Goal: Information Seeking & Learning: Understand process/instructions

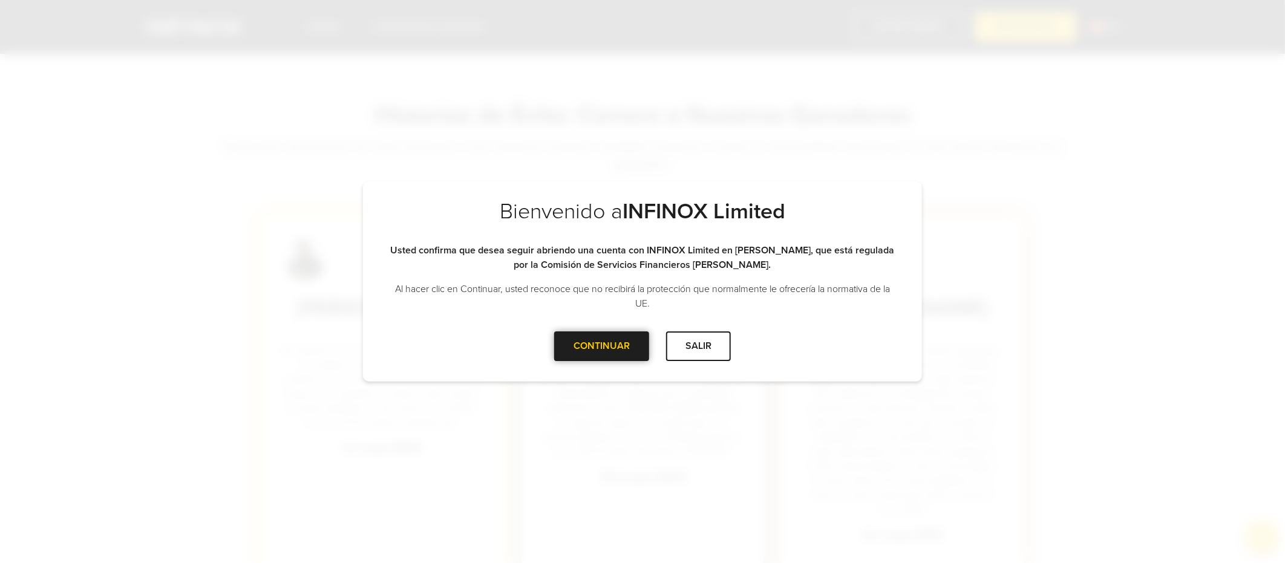
click at [582, 352] on div "CONTINUAR" at bounding box center [601, 346] width 95 height 30
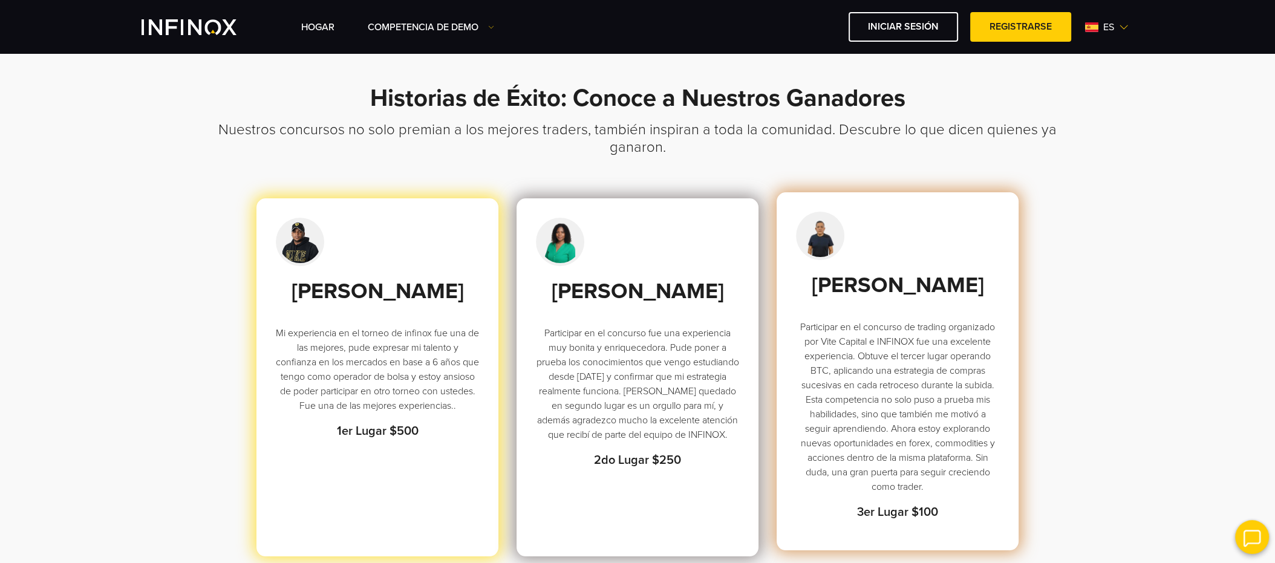
scroll to position [116, 0]
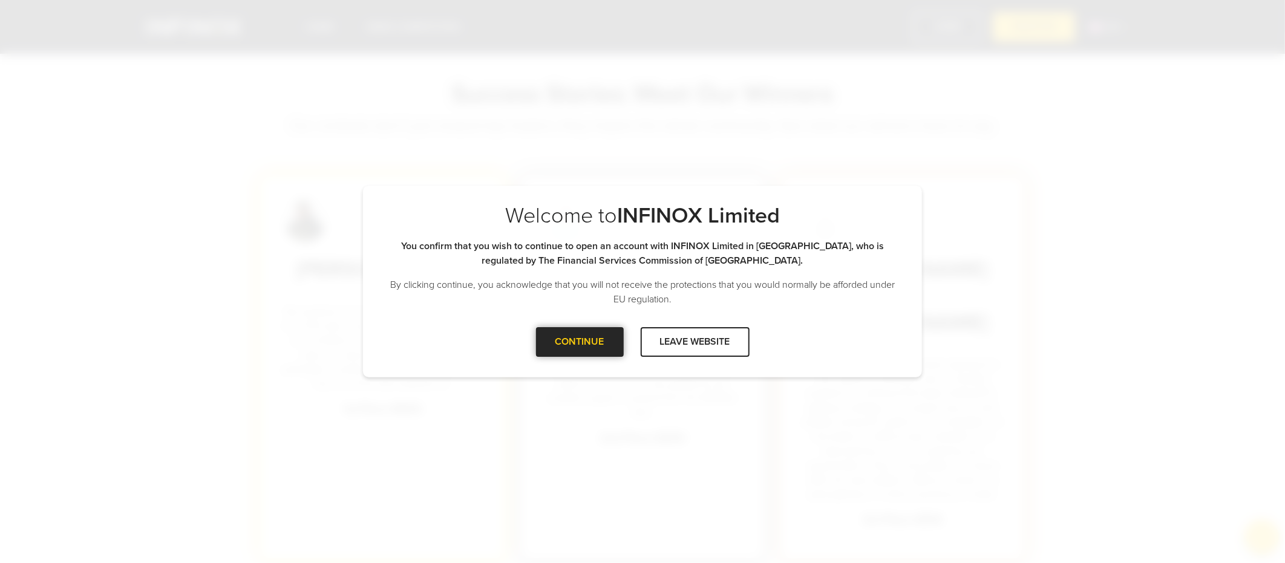
click at [579, 342] on div at bounding box center [579, 342] width 0 height 0
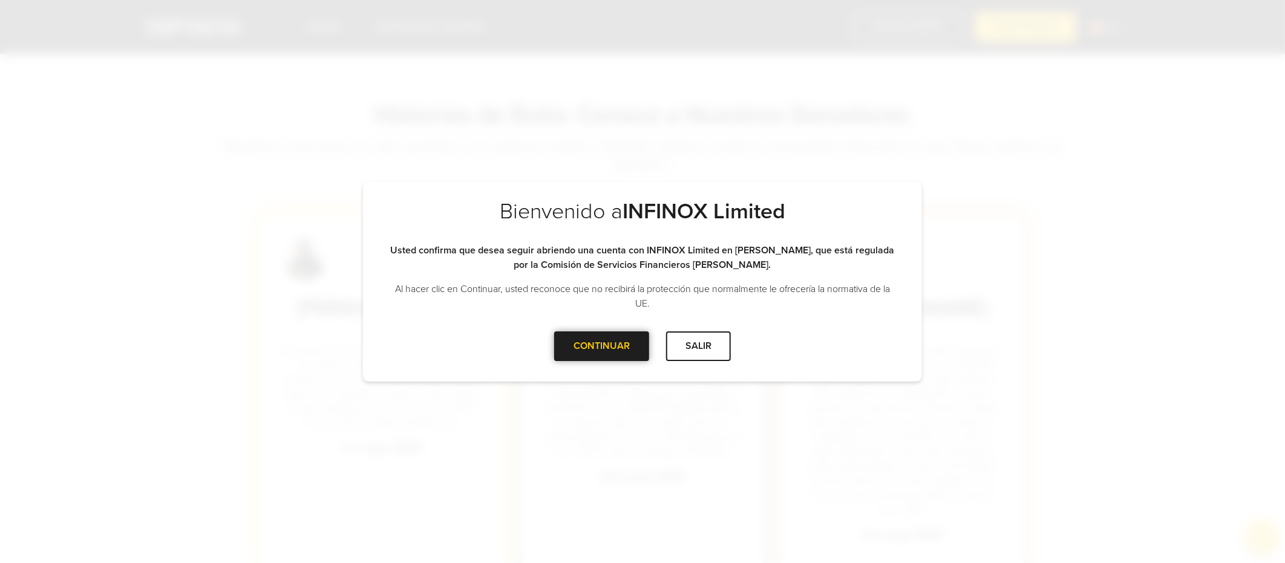
click at [602, 346] on div at bounding box center [602, 346] width 0 height 0
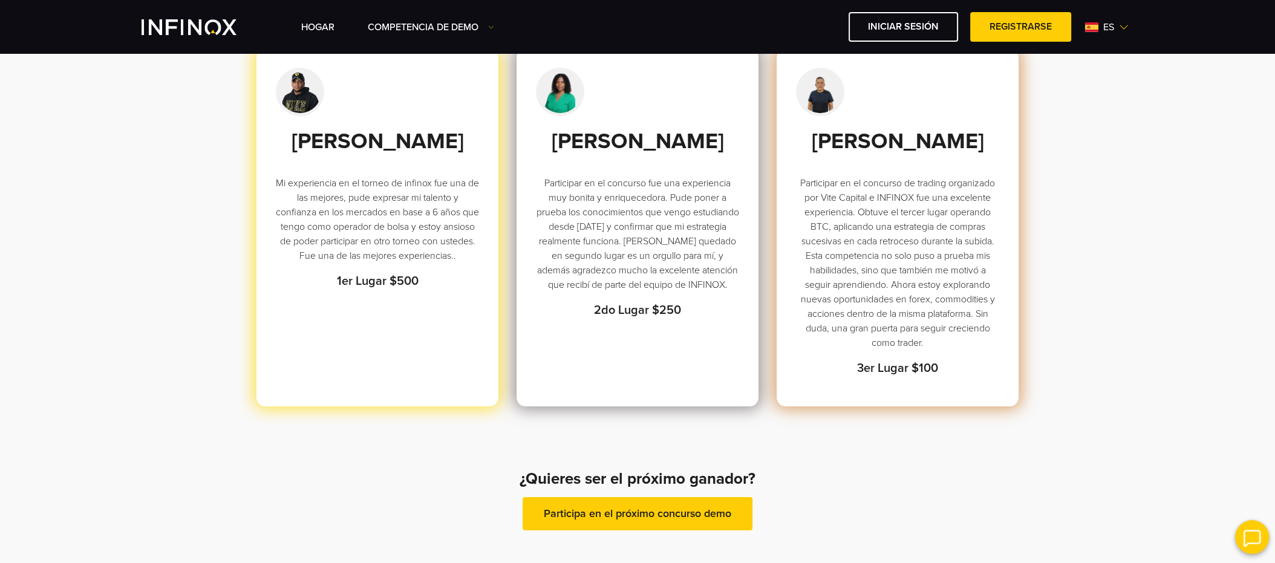
scroll to position [284, 0]
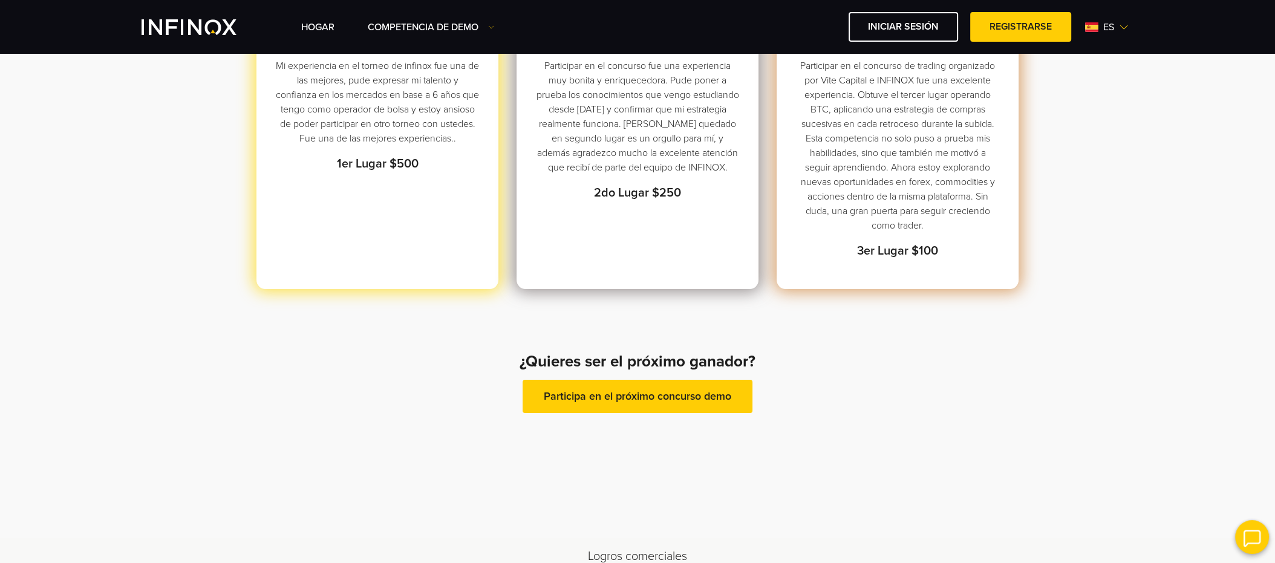
click at [627, 413] on link "Participa en el próximo concurso demo" at bounding box center [638, 396] width 230 height 33
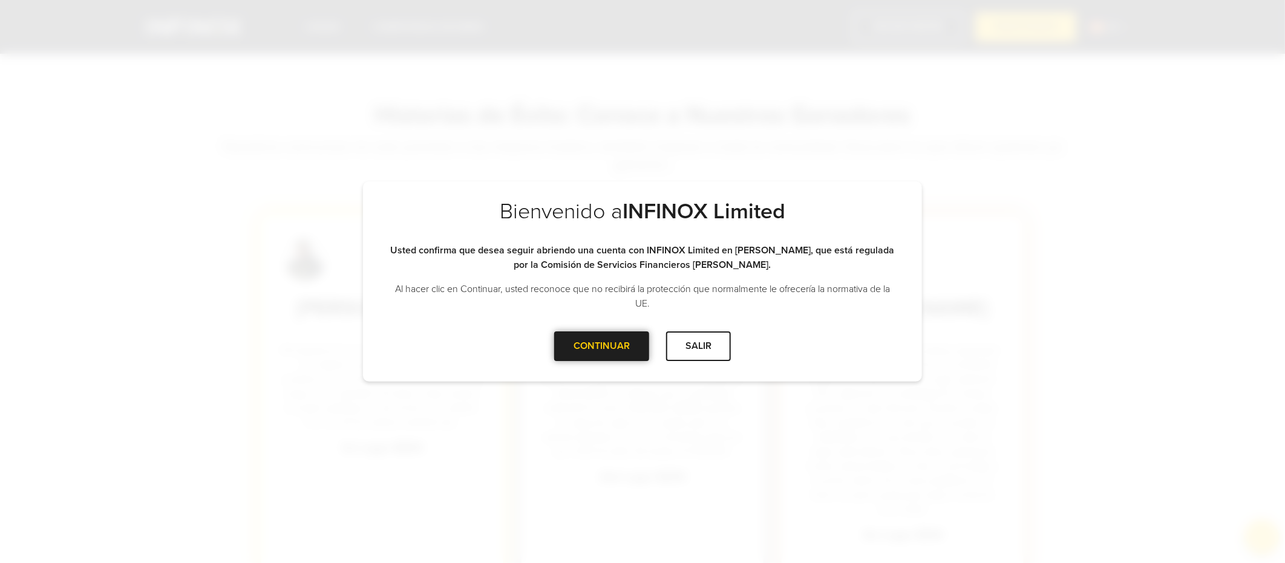
click at [602, 346] on div at bounding box center [602, 346] width 0 height 0
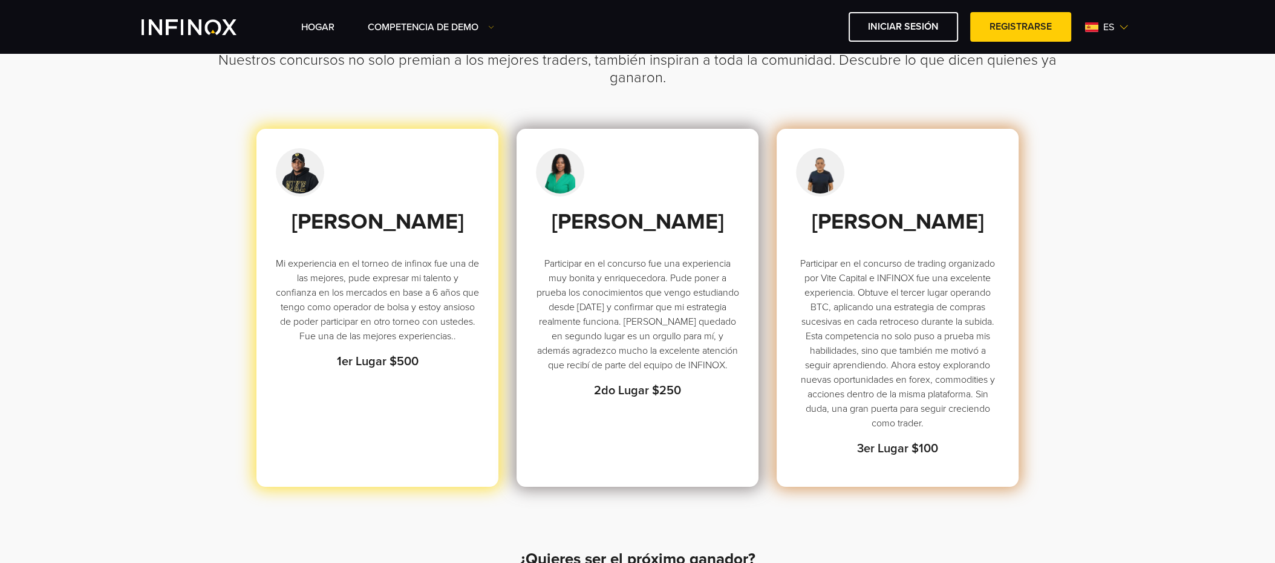
scroll to position [88, 0]
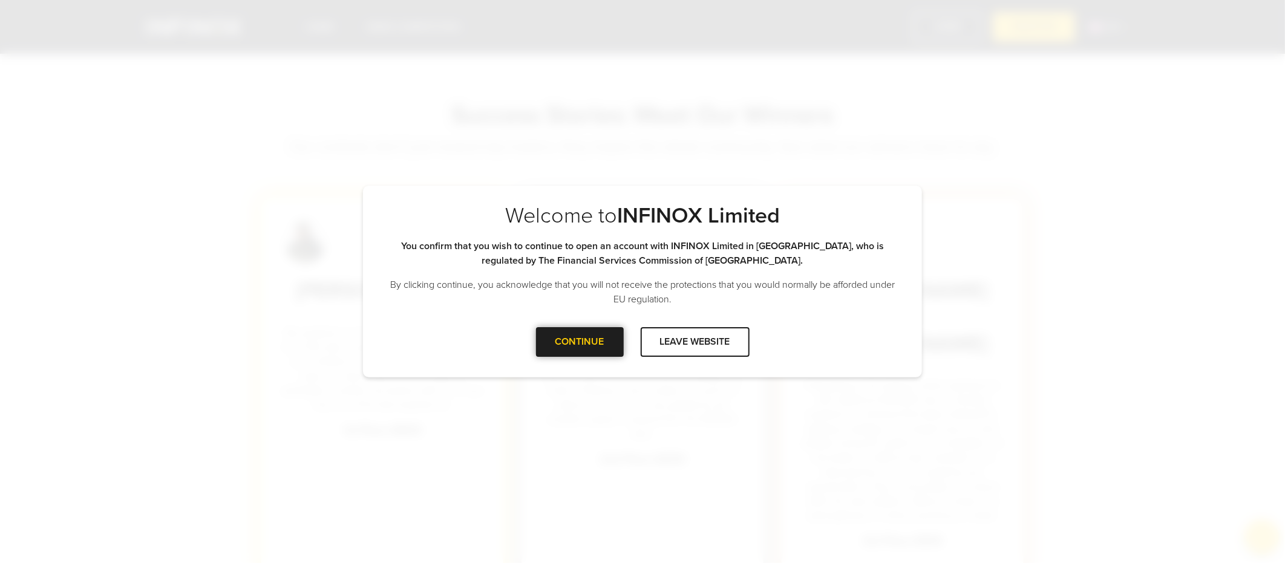
click at [601, 332] on div "CONTINUE" at bounding box center [580, 342] width 88 height 30
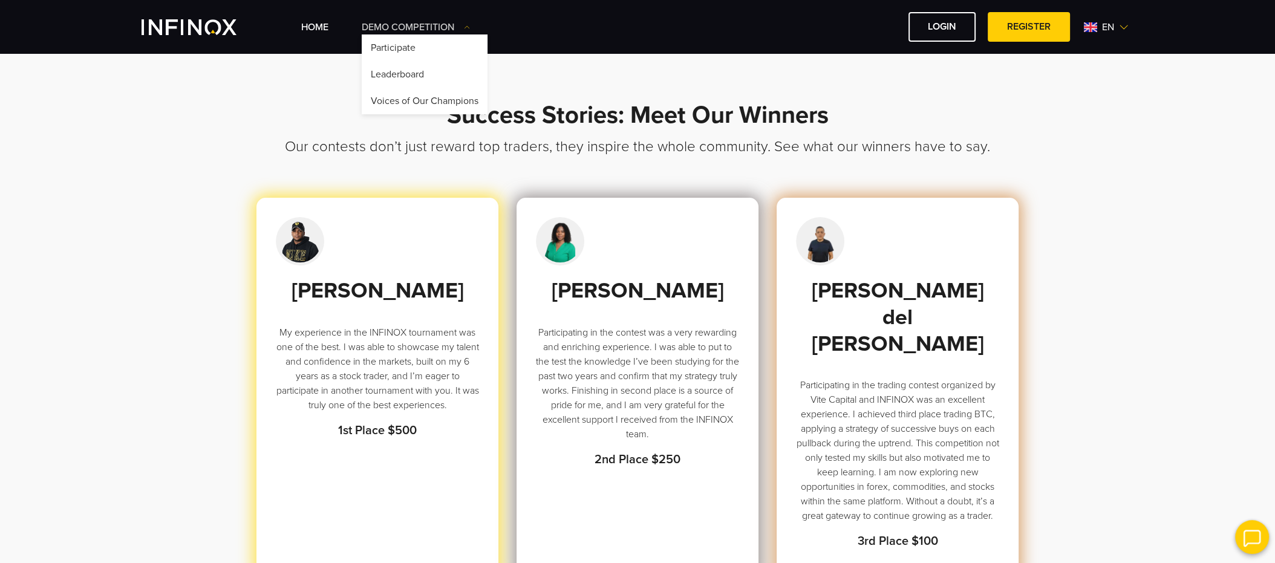
click at [441, 30] on link "Demo Competition" at bounding box center [416, 27] width 108 height 15
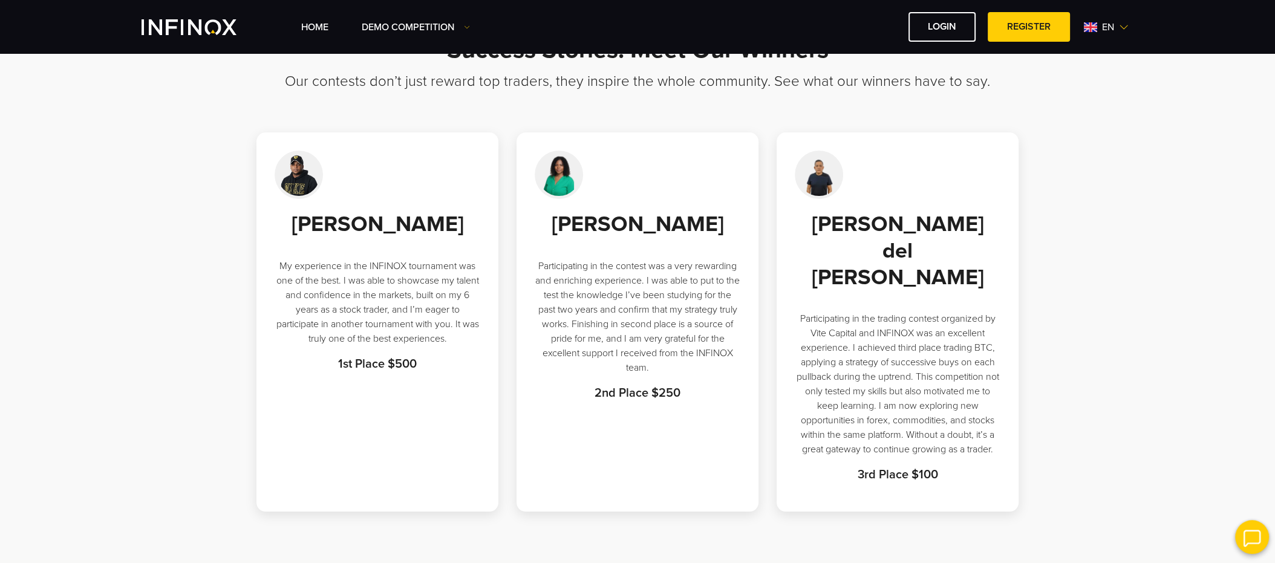
scroll to position [10, 0]
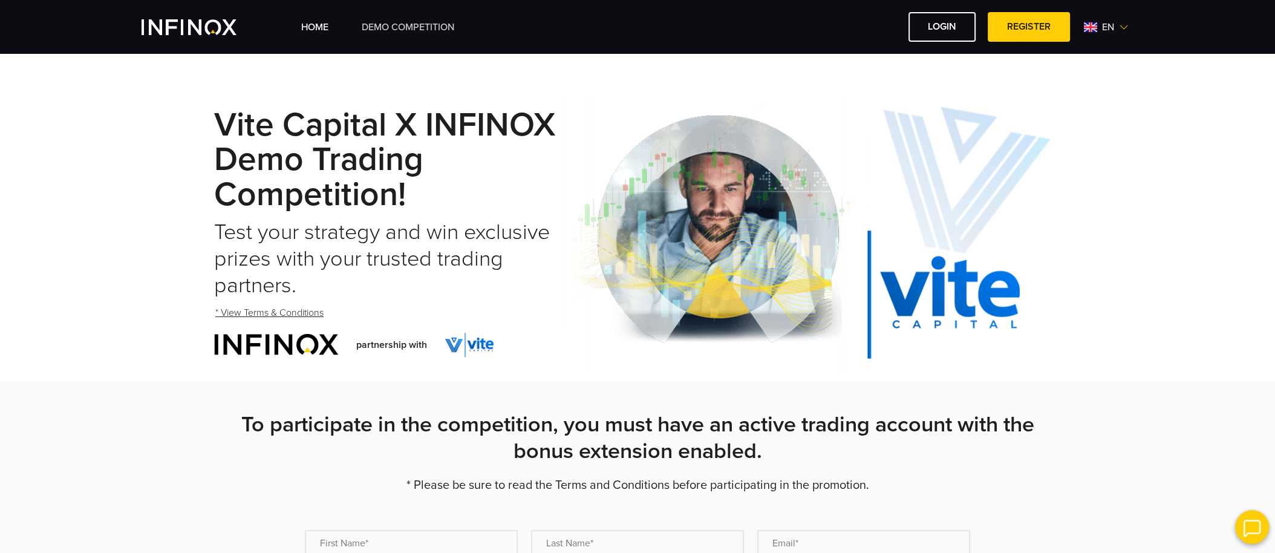
click at [415, 28] on link "Demo Competition" at bounding box center [408, 27] width 93 height 15
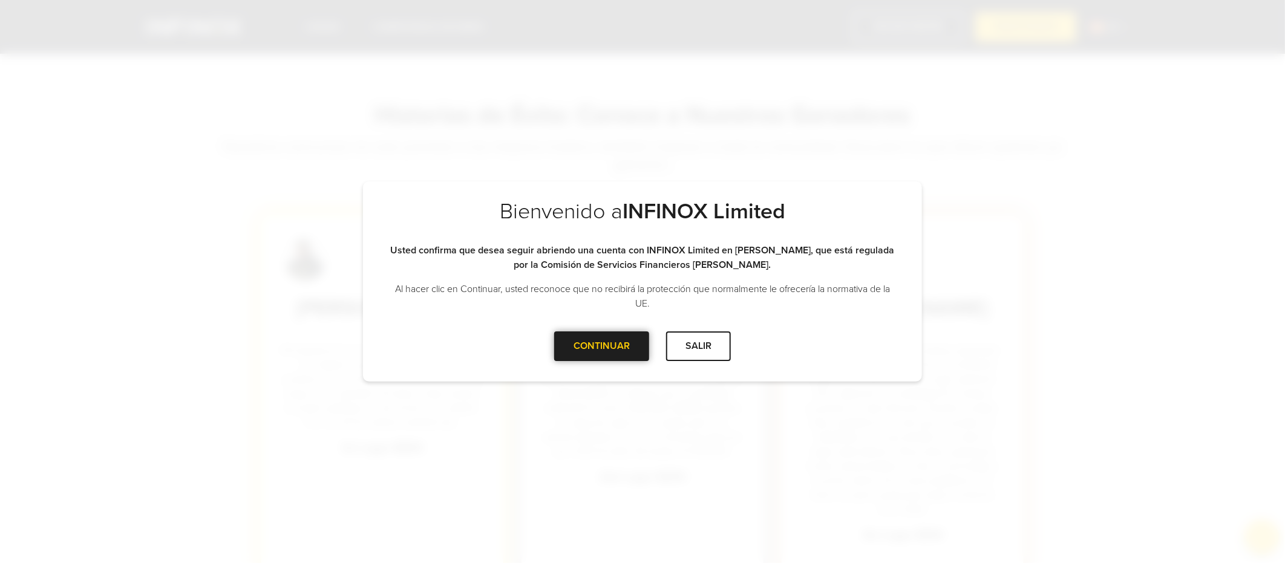
click at [602, 346] on div at bounding box center [602, 346] width 0 height 0
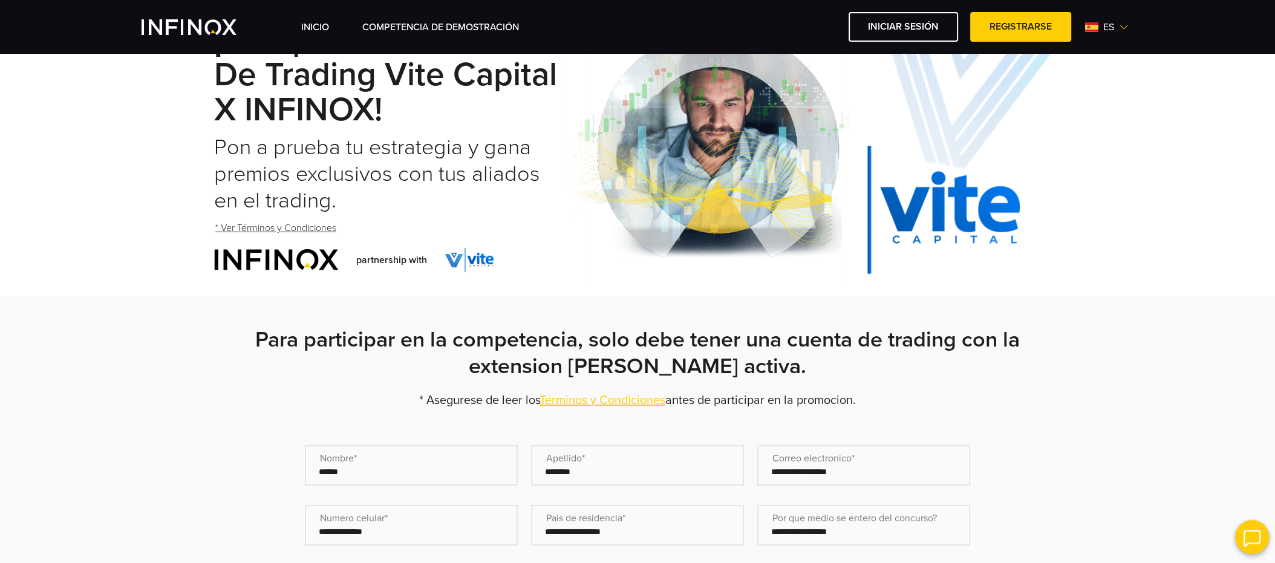
scroll to position [79, 0]
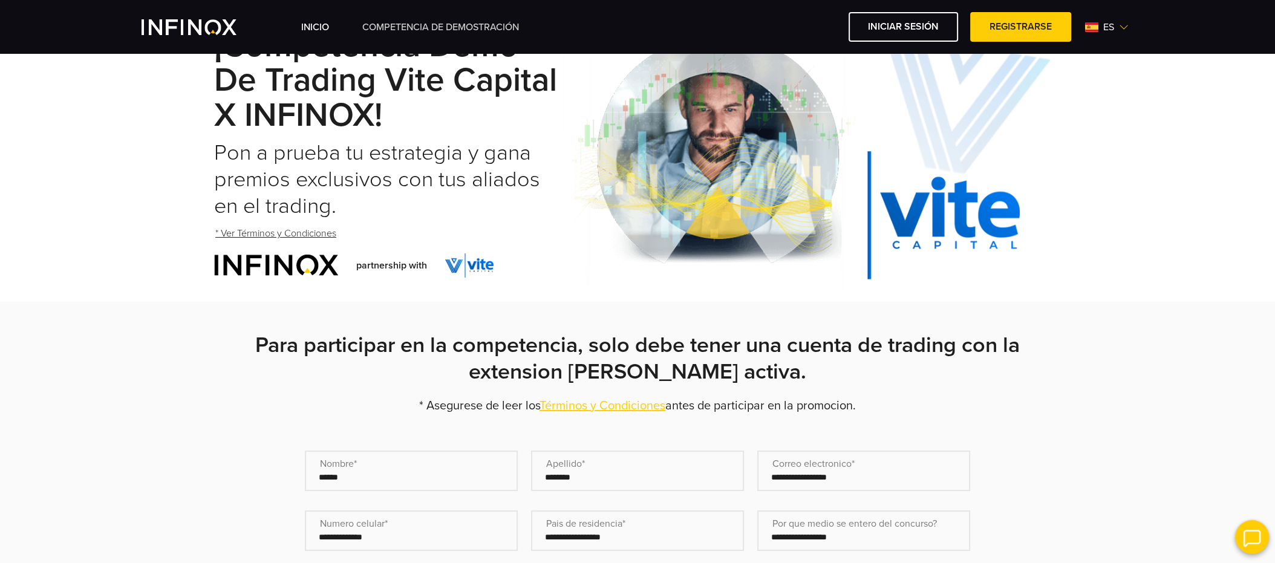
click at [440, 30] on link "Competencia de Demostración" at bounding box center [440, 27] width 157 height 15
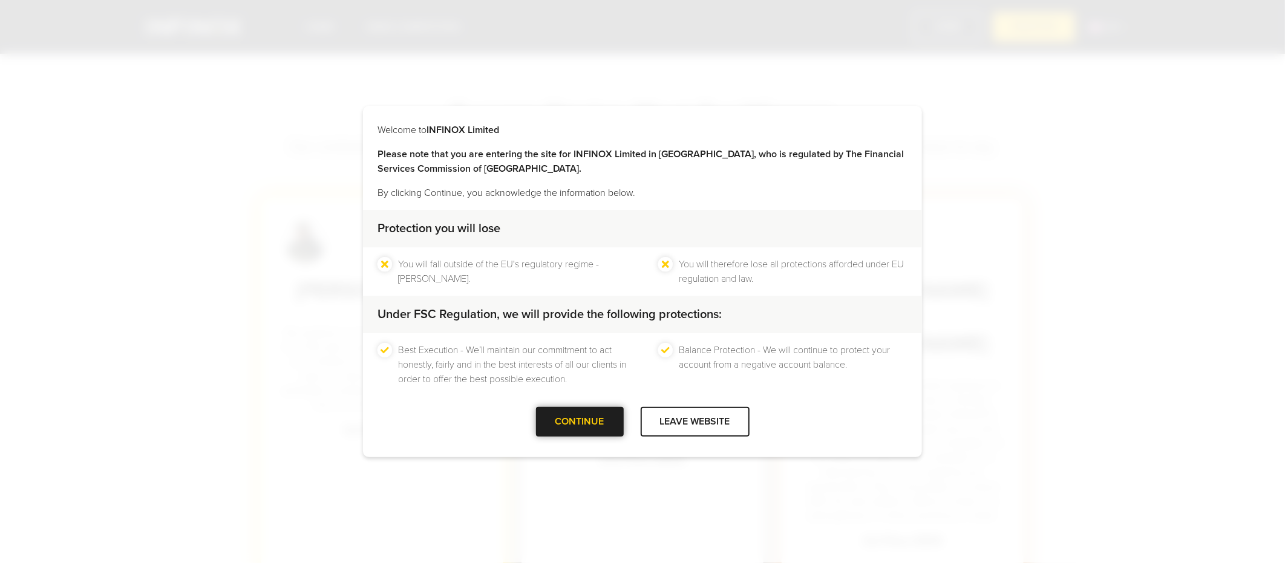
click at [579, 422] on div at bounding box center [579, 422] width 0 height 0
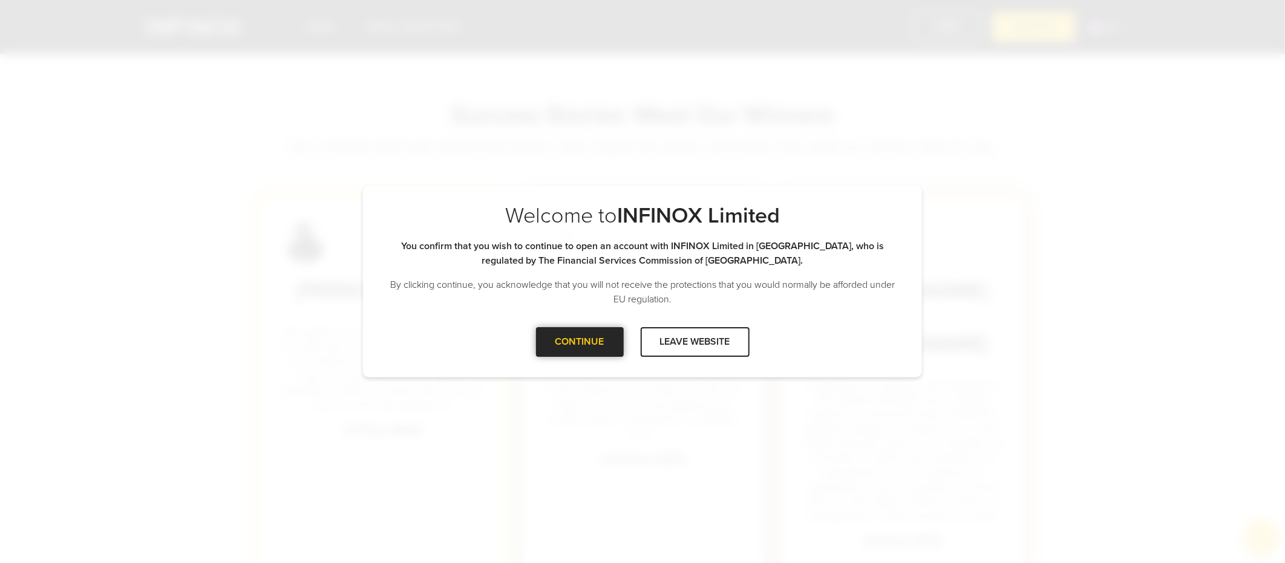
click at [579, 342] on div at bounding box center [579, 342] width 0 height 0
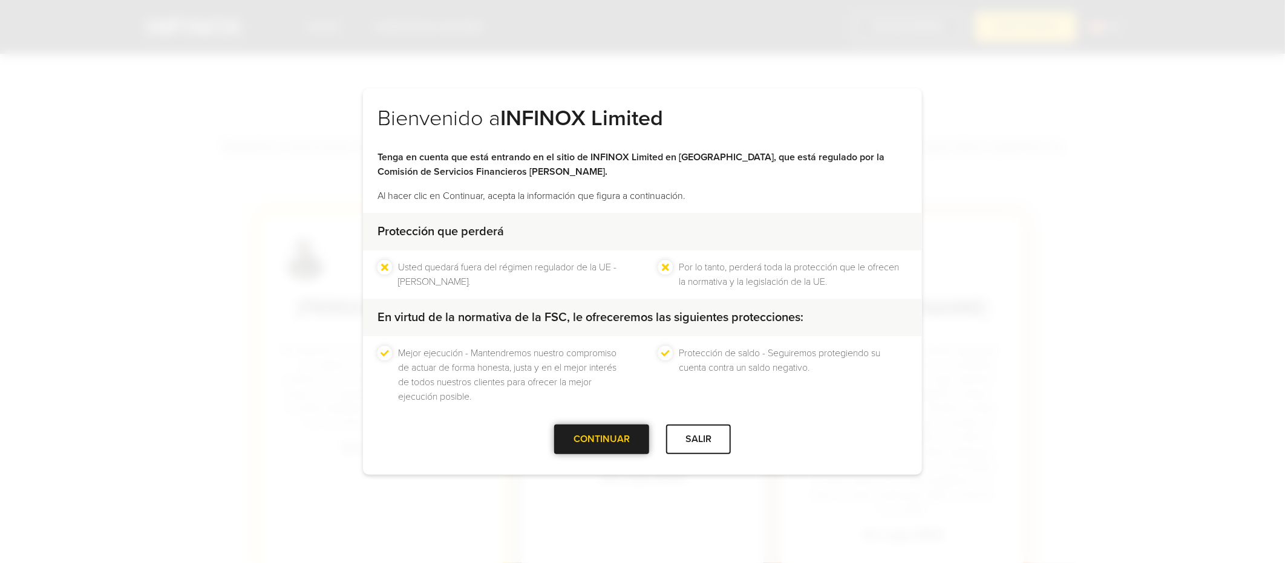
click at [602, 439] on div at bounding box center [602, 439] width 0 height 0
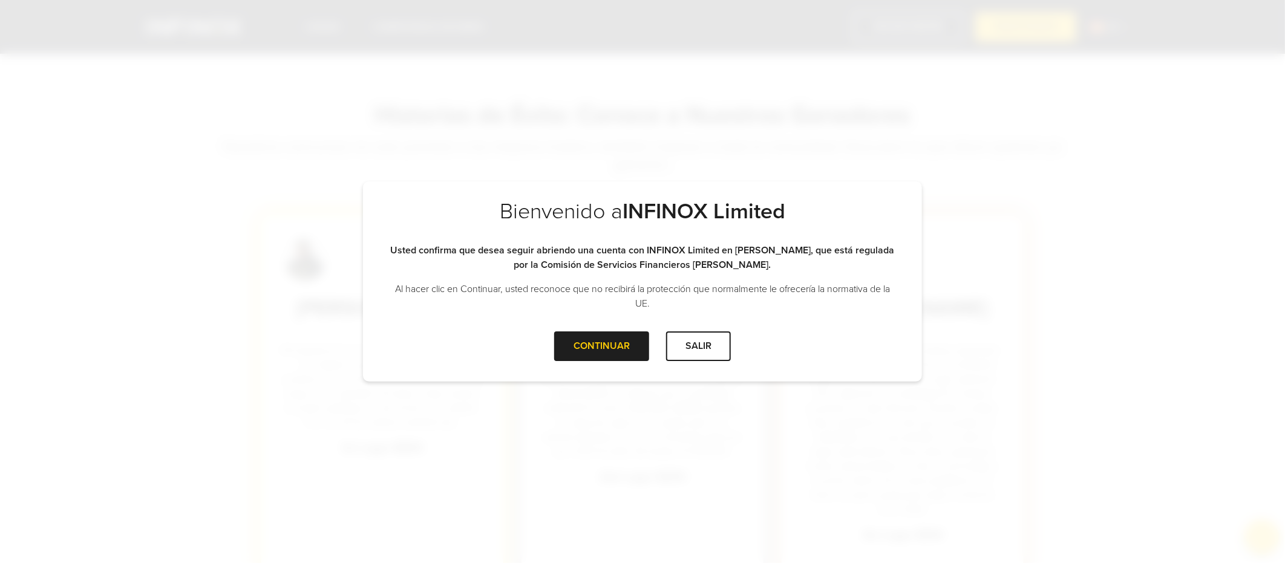
click at [604, 321] on div "Bienvenido a INFINOX Limited Usted confirma que desea seguir abriendo una cuent…" at bounding box center [642, 264] width 559 height 133
click at [602, 346] on div at bounding box center [602, 346] width 0 height 0
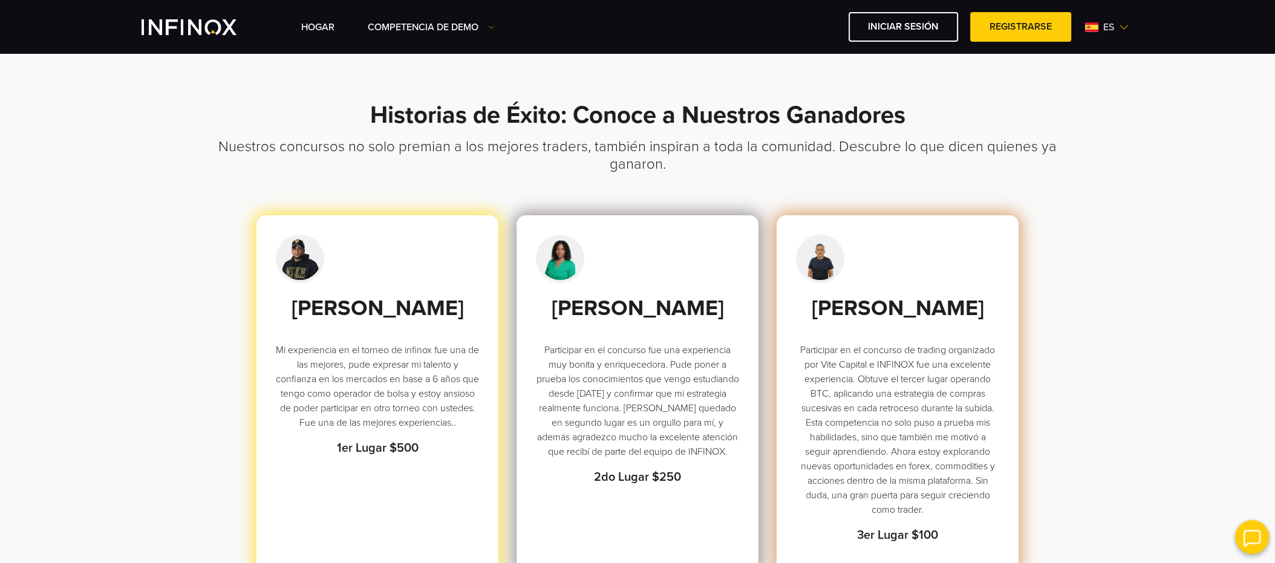
click at [1099, 20] on span "es" at bounding box center [1108, 27] width 21 height 15
click at [1089, 85] on link "English" at bounding box center [1092, 88] width 30 height 15
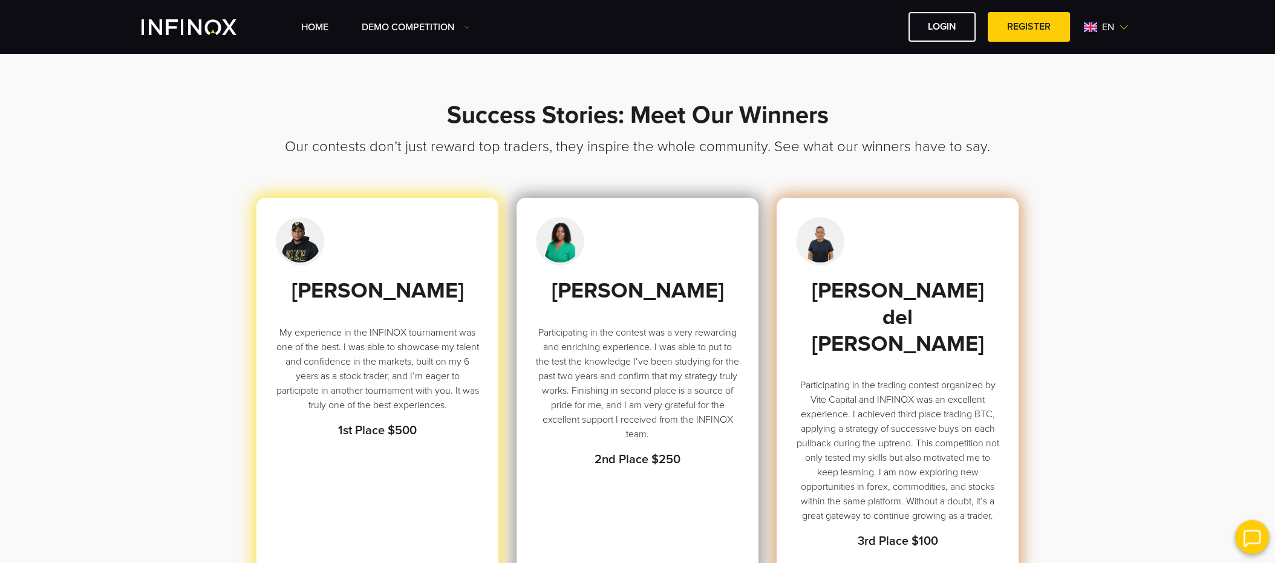
click at [1104, 30] on span "en" at bounding box center [1108, 27] width 22 height 15
click at [1085, 109] on link "Español" at bounding box center [1093, 107] width 33 height 15
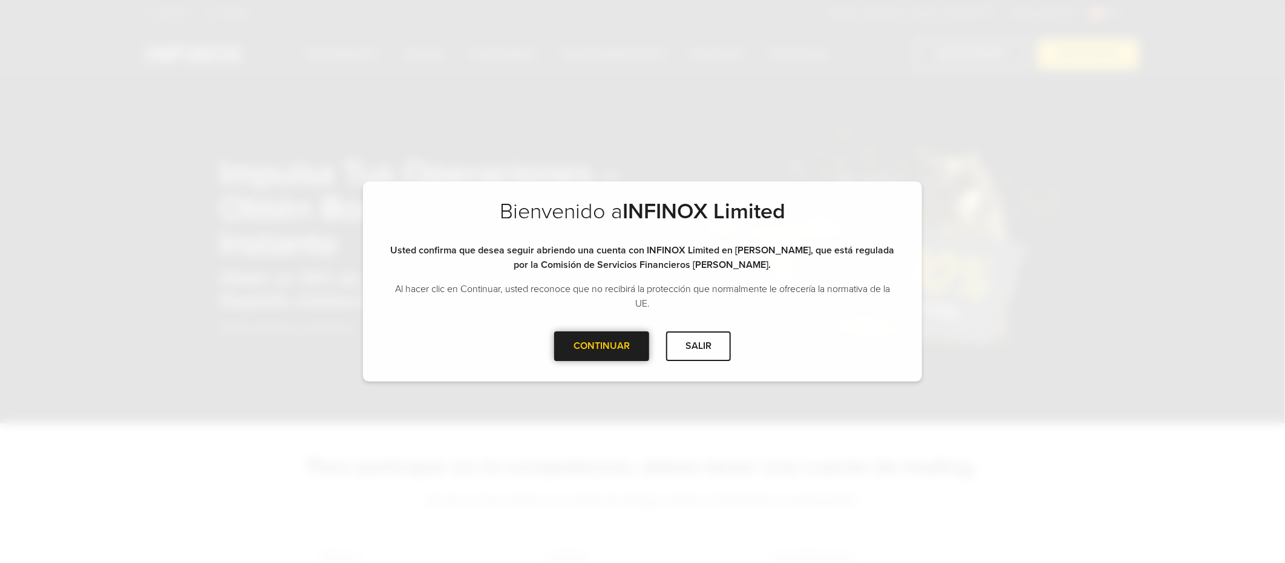
click at [602, 346] on div at bounding box center [602, 346] width 0 height 0
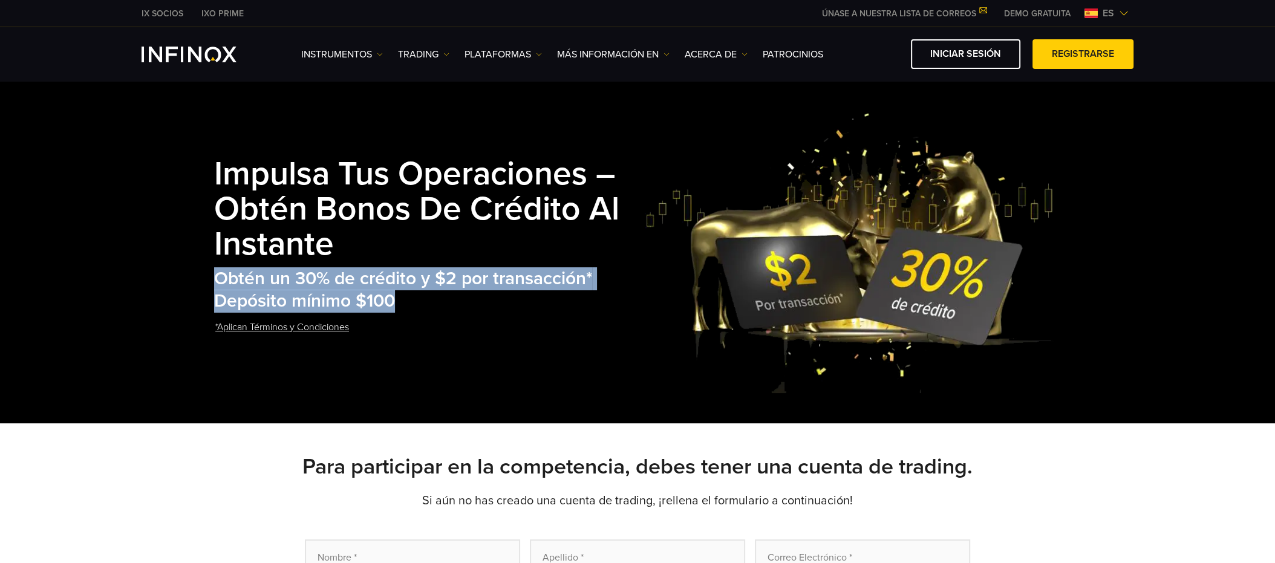
drag, startPoint x: 403, startPoint y: 304, endPoint x: 208, endPoint y: 270, distance: 197.7
click at [208, 270] on div "Impulsa tus Operaciones – Obtén Bonos de Crédito al Instante Obtén un 30% de cr…" at bounding box center [637, 252] width 871 height 282
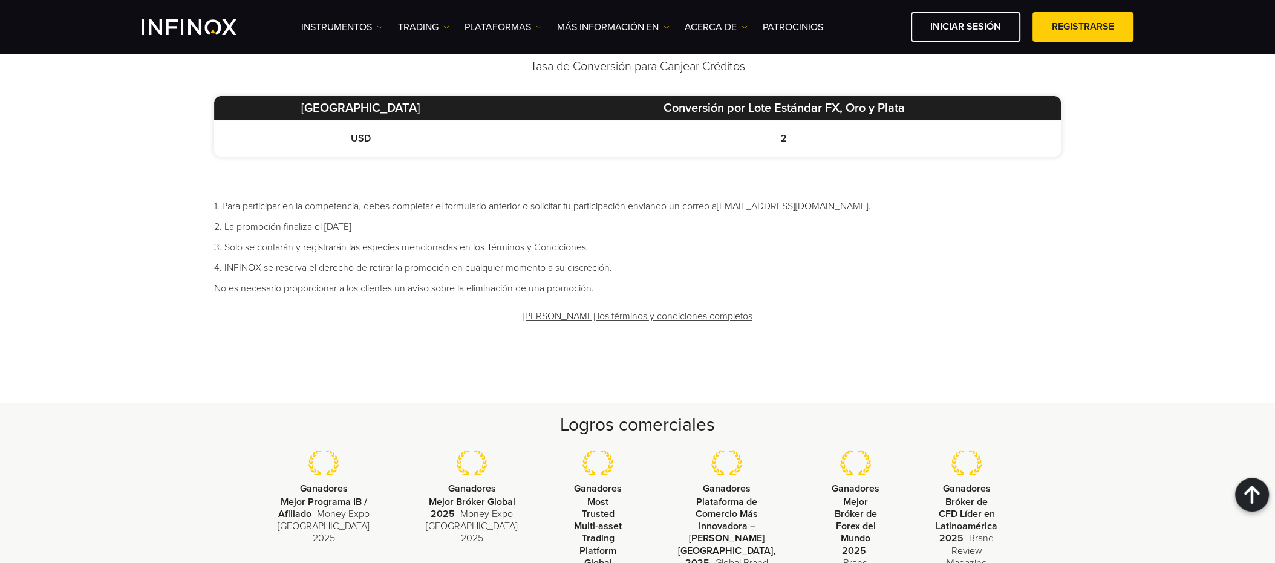
scroll to position [746, 0]
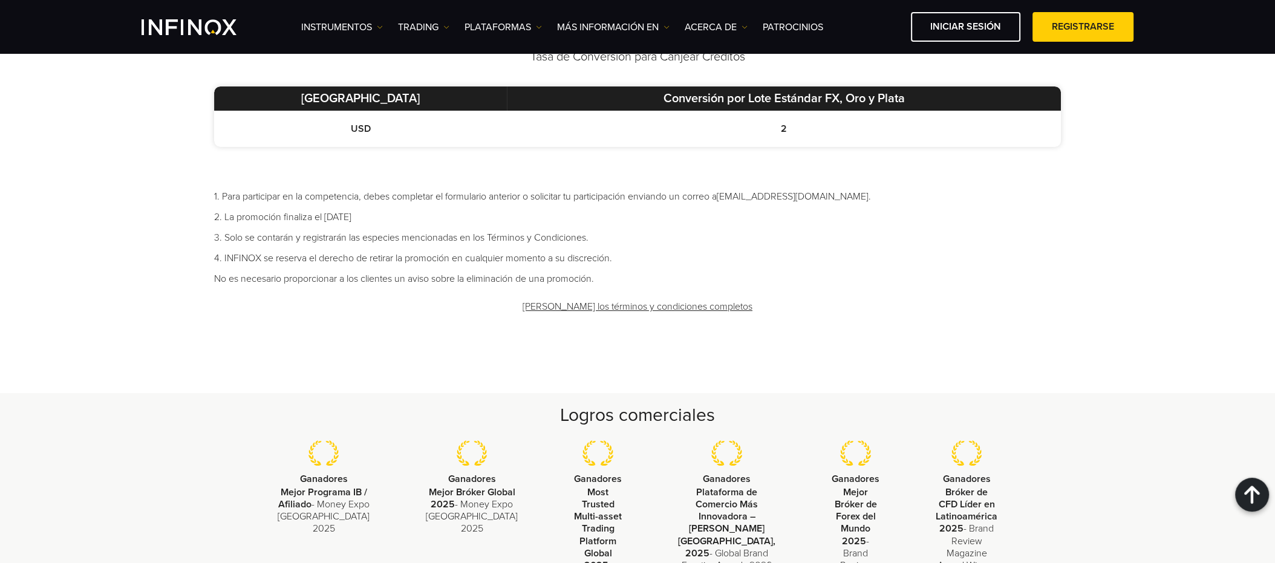
click at [623, 304] on link "Lee los términos y condiciones completos" at bounding box center [637, 307] width 232 height 30
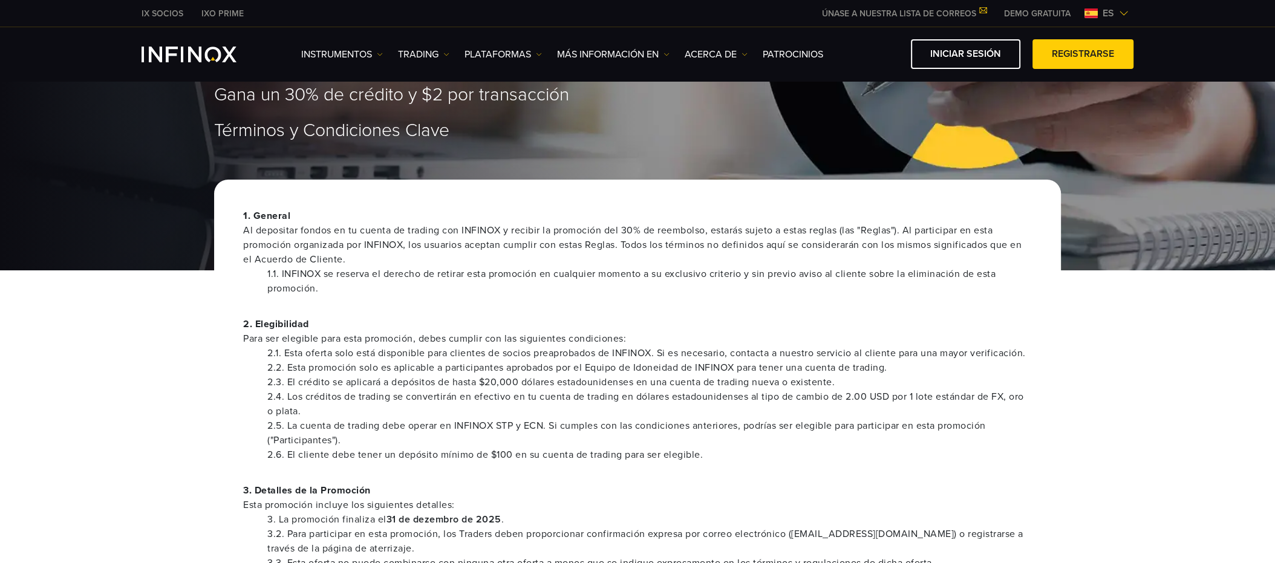
scroll to position [111, 0]
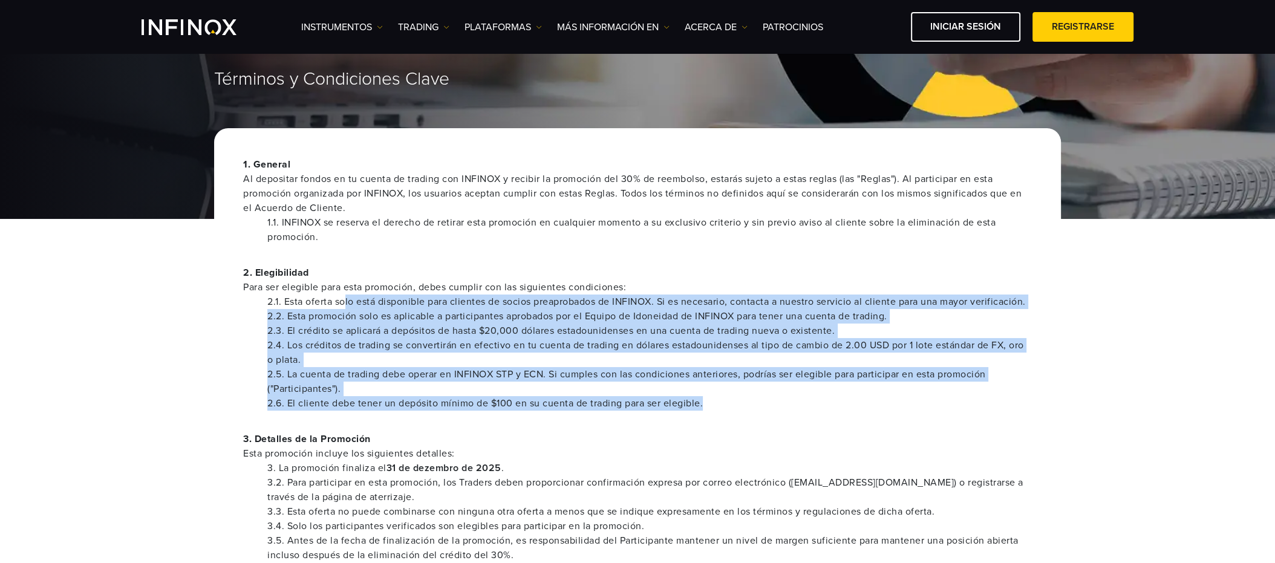
drag, startPoint x: 347, startPoint y: 298, endPoint x: 927, endPoint y: 403, distance: 589.5
click at [927, 403] on ul "2.1. Esta oferta solo está disponible para clientes de socios preaprobados de I…" at bounding box center [637, 353] width 789 height 116
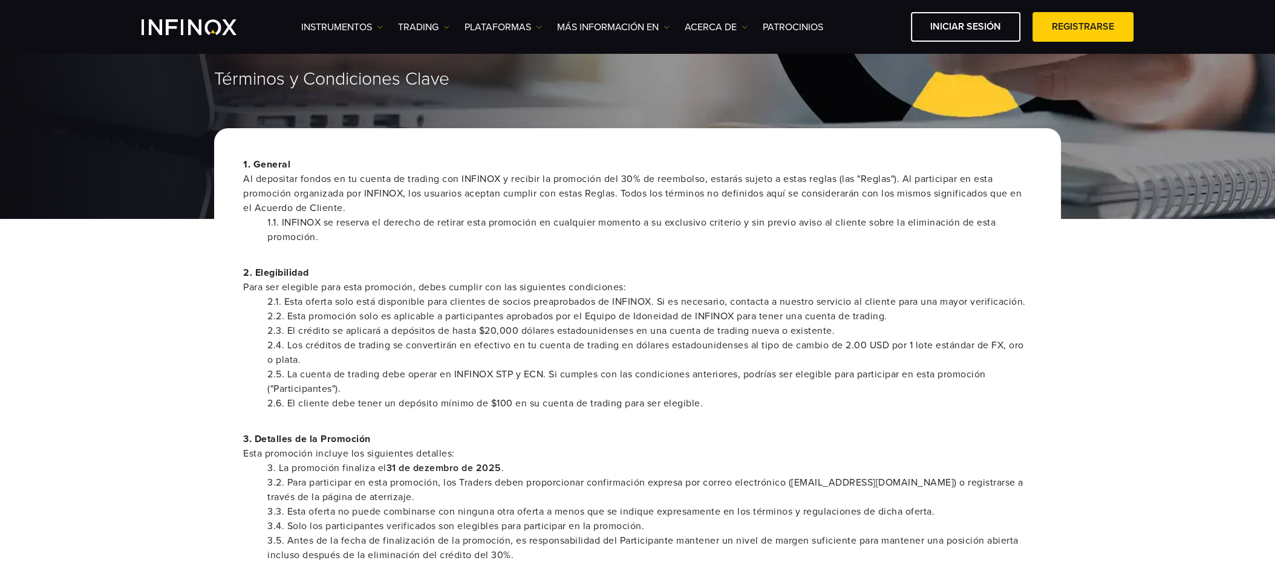
click at [618, 384] on li "2.5. La cuenta de trading debe operar en INFINOX STP y ECN. Si cumples con las …" at bounding box center [649, 381] width 764 height 29
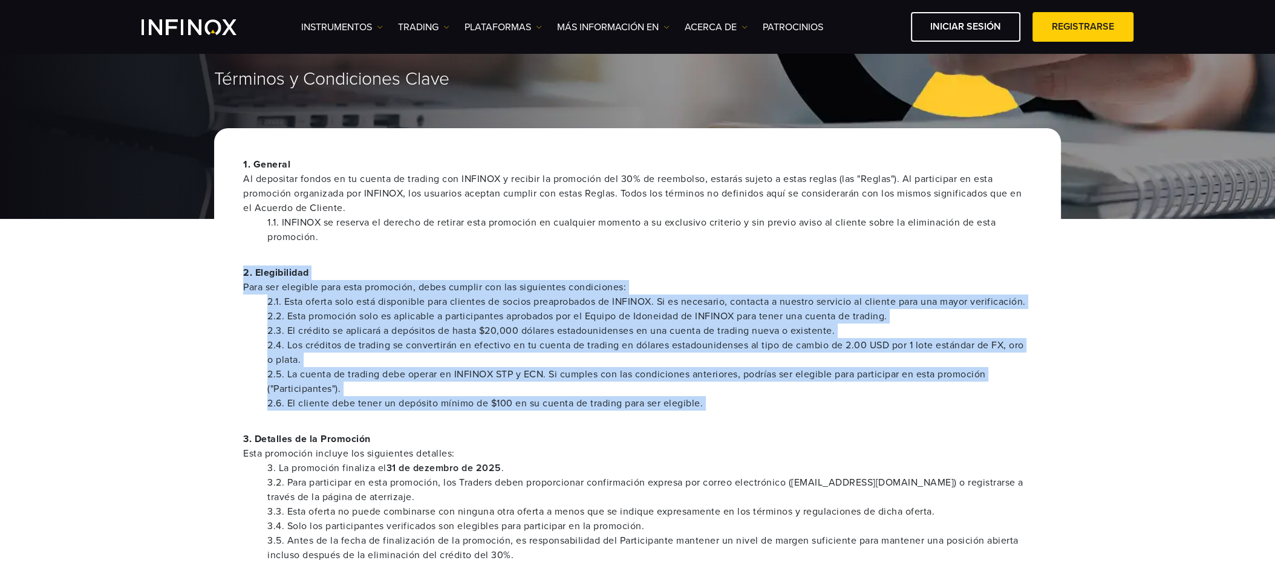
drag, startPoint x: 743, startPoint y: 429, endPoint x: 203, endPoint y: 264, distance: 565.3
copy div "5. Loremipsumdo Sita con adipisci elit sedd eiusmodte, incid utlabor etd mag al…"
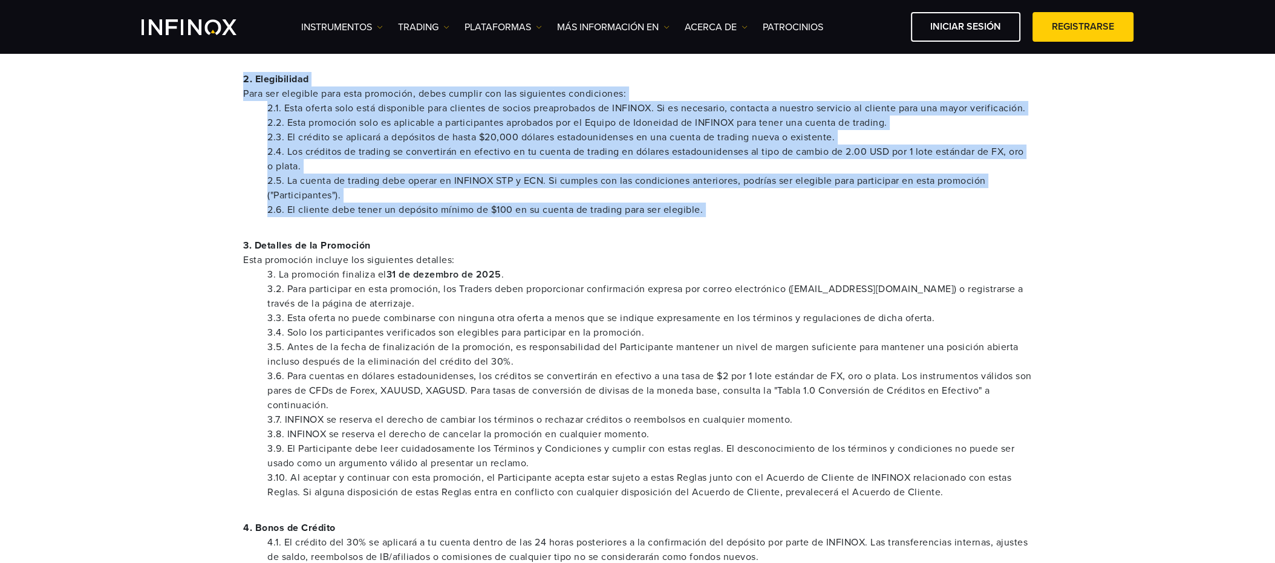
click at [266, 166] on ul "2.1. Esta oferta solo está disponible para clientes de socios preaprobados de I…" at bounding box center [637, 159] width 789 height 116
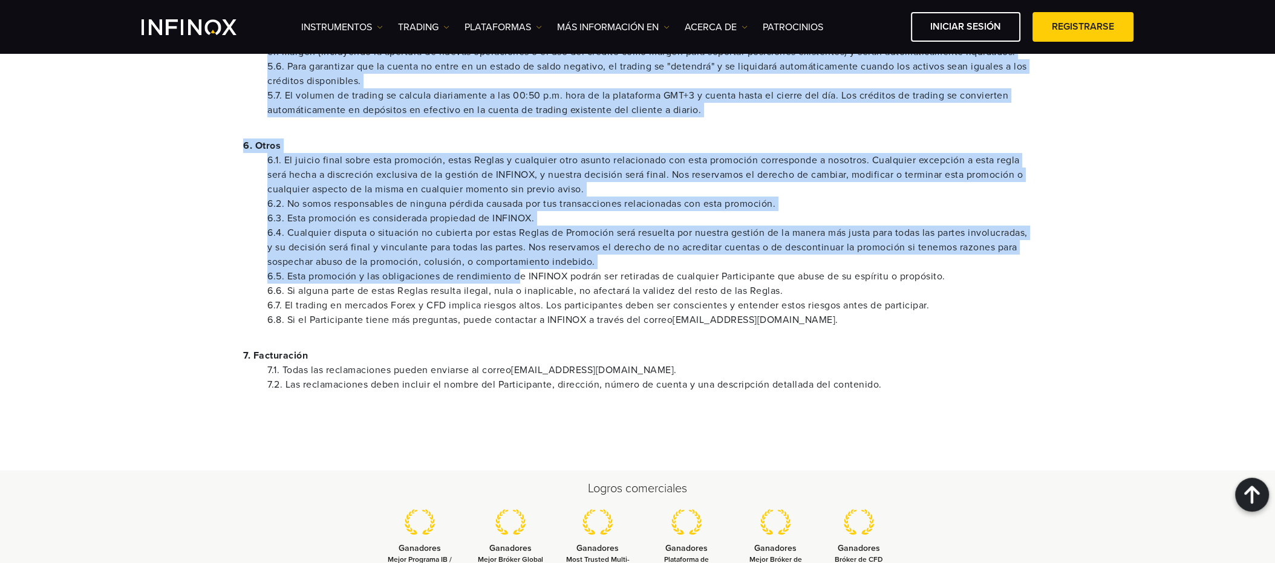
scroll to position [1091, 0]
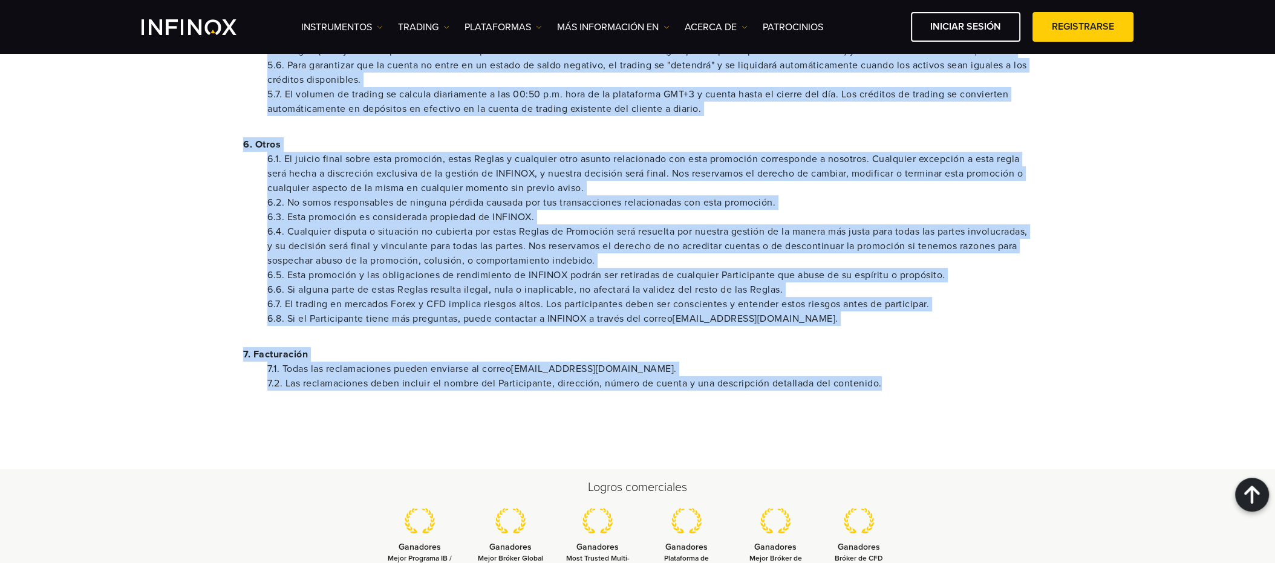
drag, startPoint x: 241, startPoint y: 85, endPoint x: 905, endPoint y: 398, distance: 733.4
copy div "8. Loremip Do sitametco adipis el se doeius te incidid utl ETDOLOR m aliquae ad…"
